Goal: Task Accomplishment & Management: Complete application form

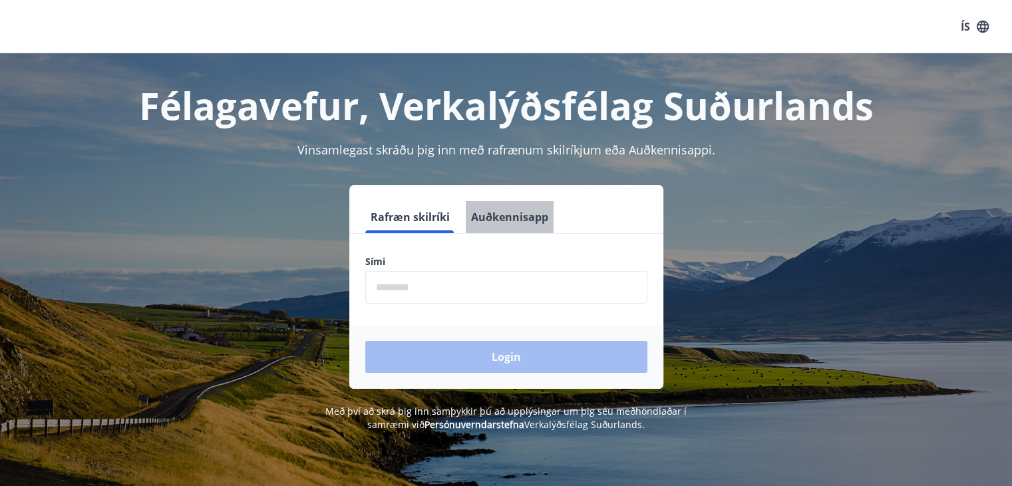
click at [490, 213] on button "Auðkennisapp" at bounding box center [510, 217] width 88 height 32
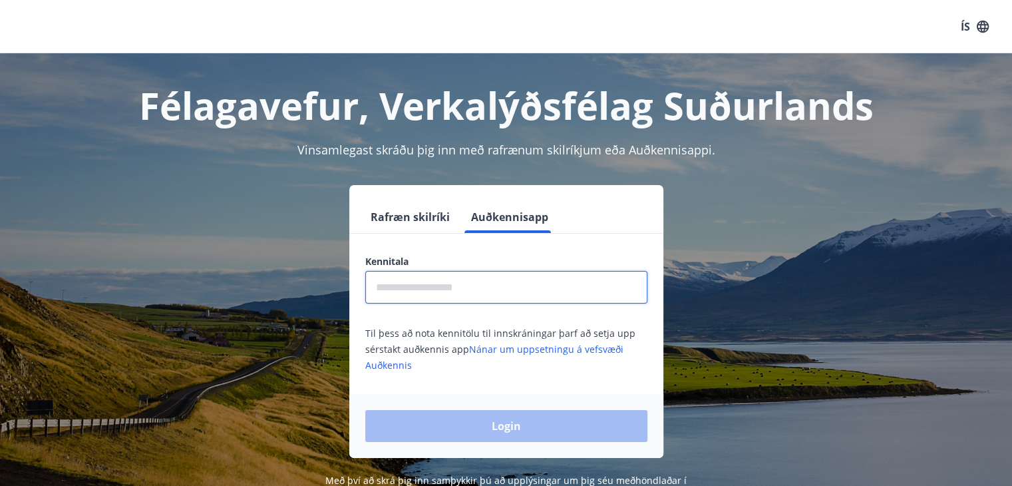
click at [408, 274] on input "text" at bounding box center [506, 287] width 282 height 33
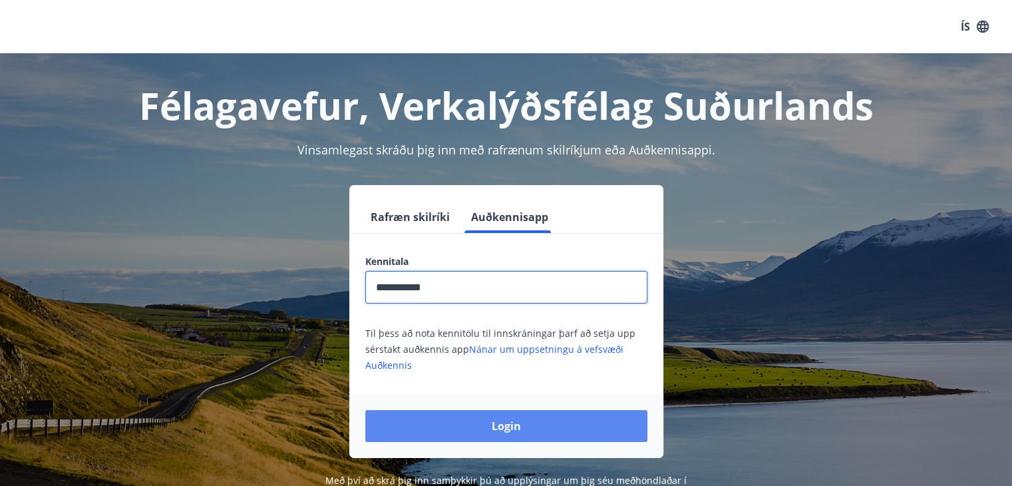
type input "**********"
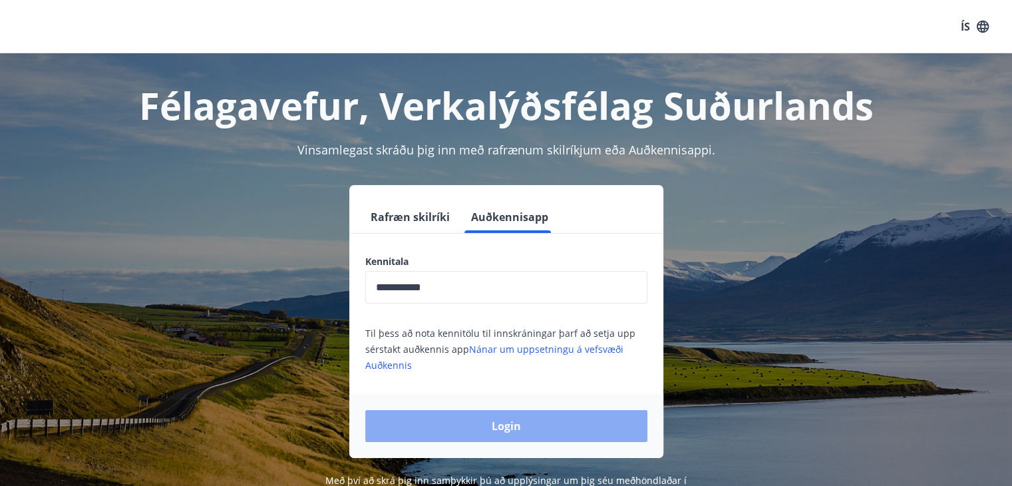
click at [454, 421] on button "Login" at bounding box center [506, 426] width 282 height 32
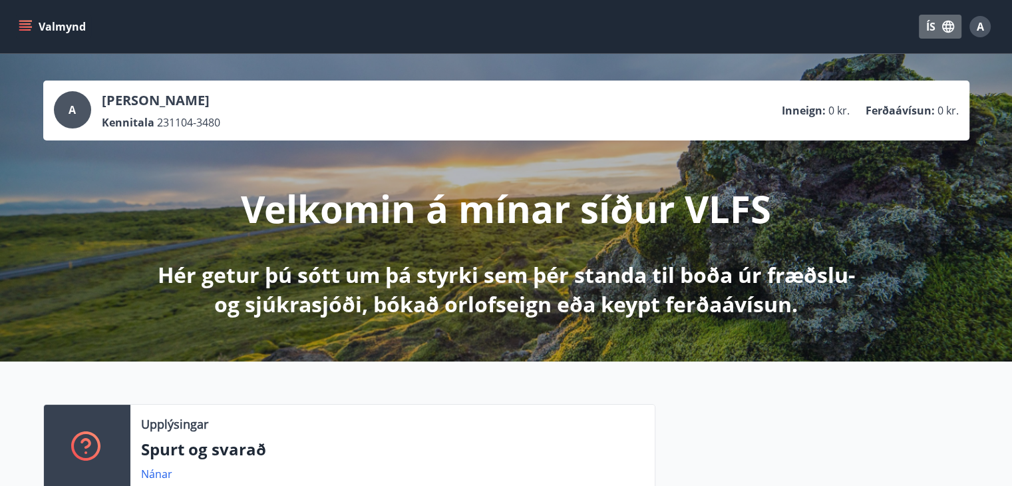
click at [929, 27] on button "ÍS" at bounding box center [940, 27] width 43 height 24
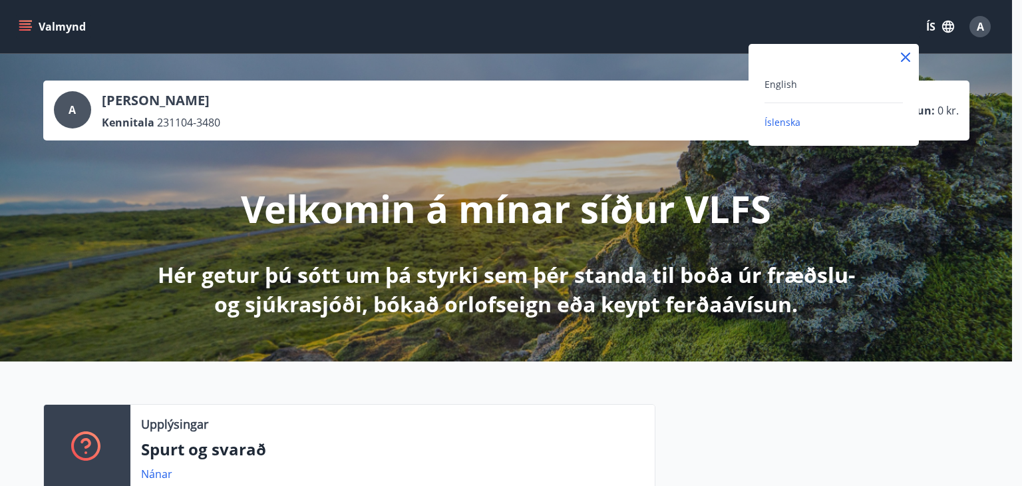
click at [799, 99] on div "English" at bounding box center [834, 89] width 138 height 27
click at [783, 83] on span "English" at bounding box center [781, 84] width 33 height 13
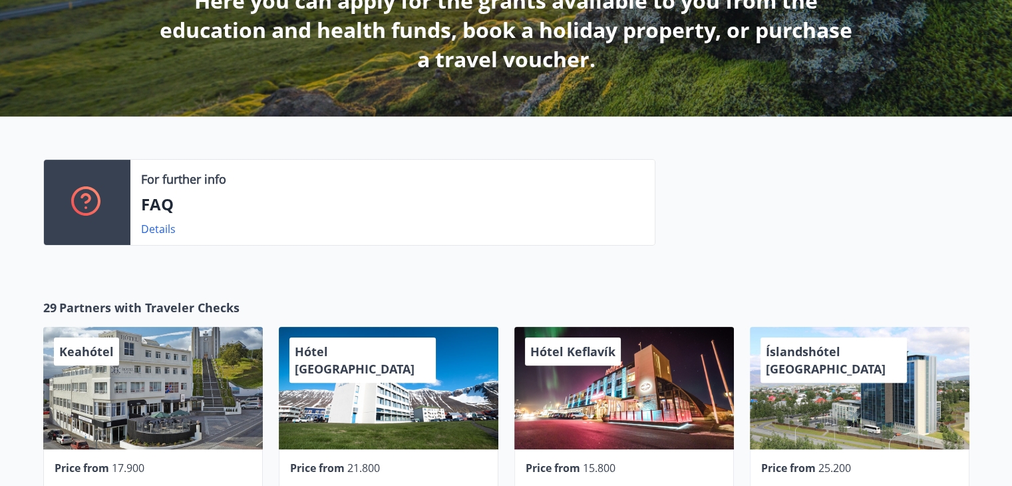
scroll to position [378, 0]
